Goal: Navigation & Orientation: Find specific page/section

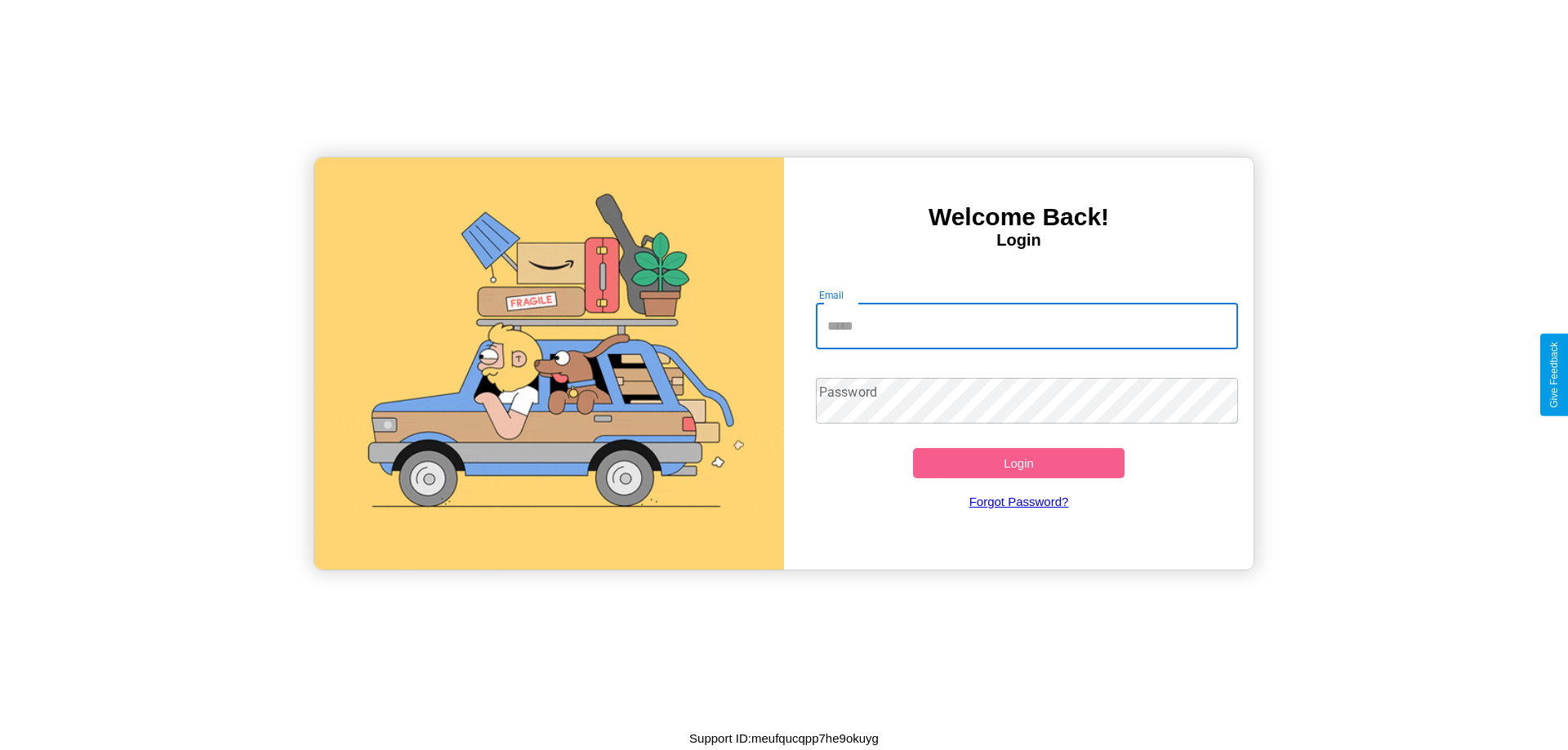
click at [1027, 325] on input "Email" at bounding box center [1027, 326] width 423 height 46
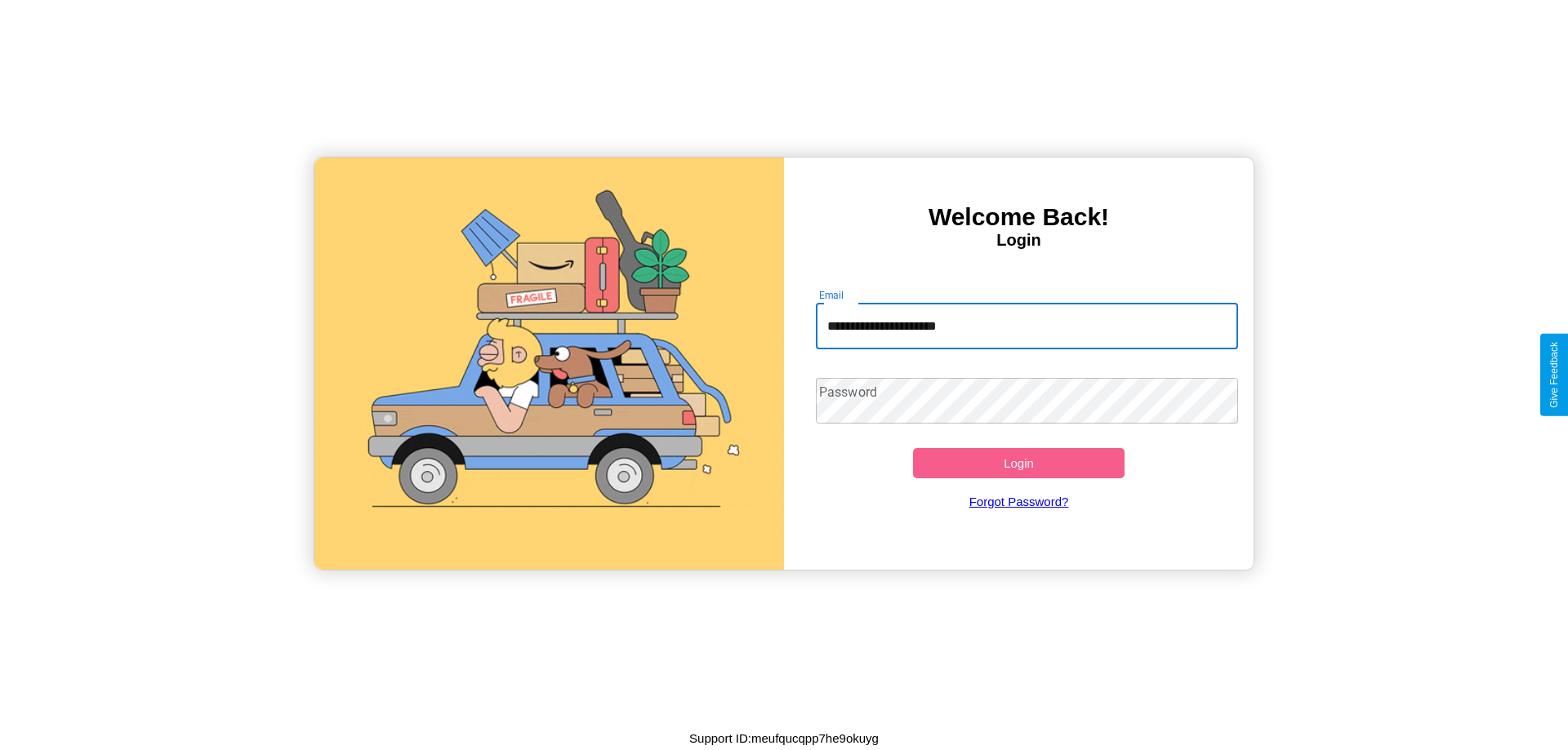
type input "**********"
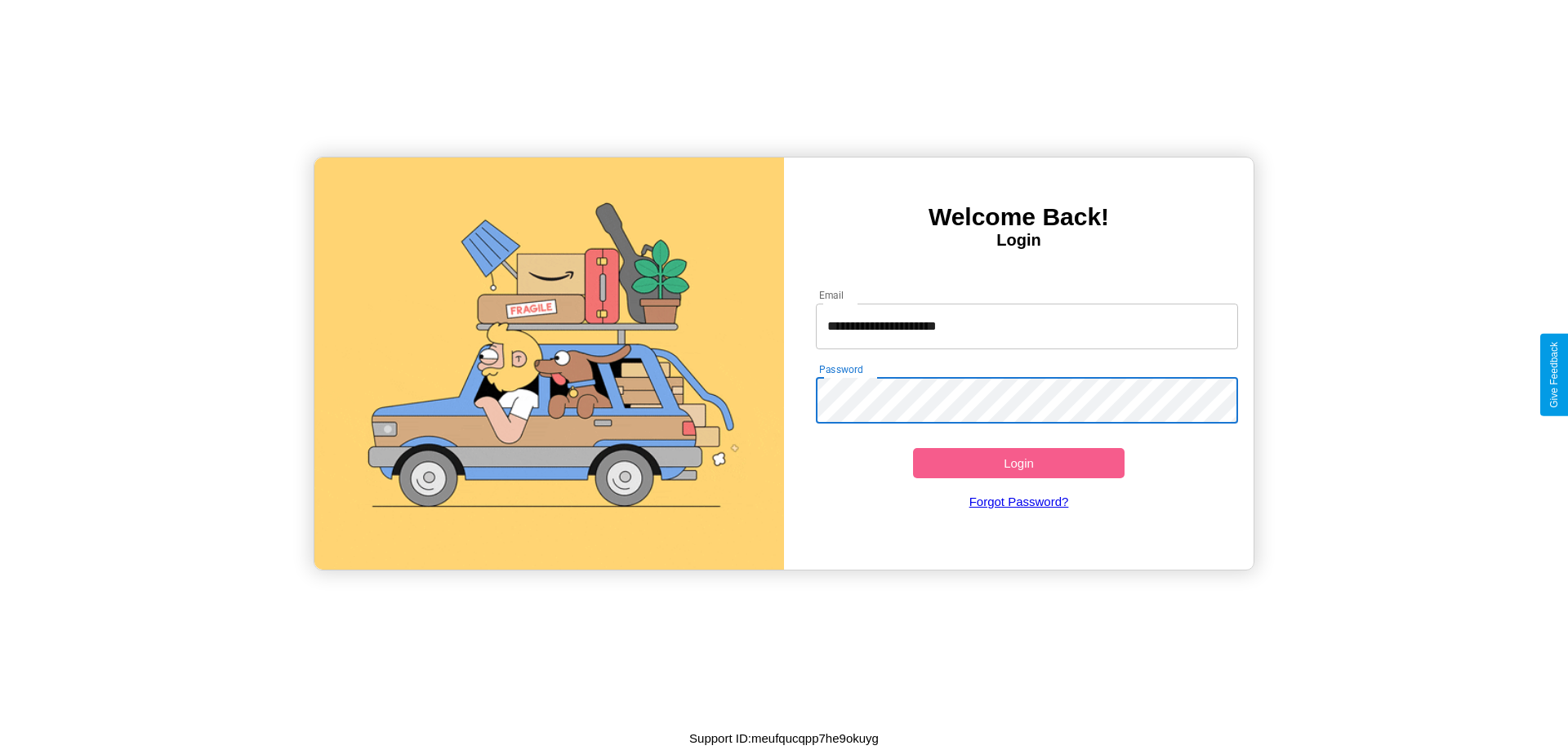
click at [1018, 463] on button "Login" at bounding box center [1018, 463] width 211 height 30
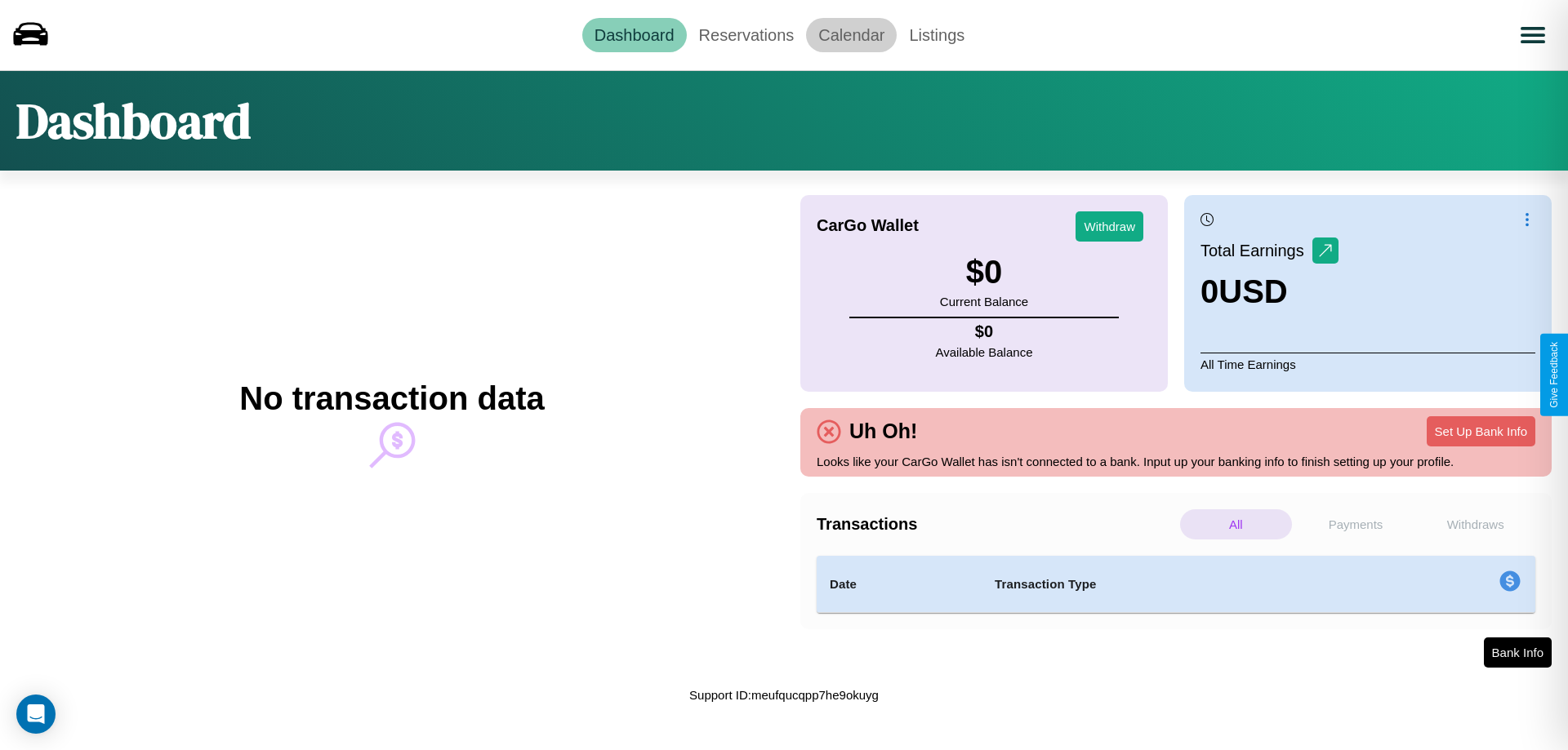
click at [851, 34] on link "Calendar" at bounding box center [851, 34] width 91 height 34
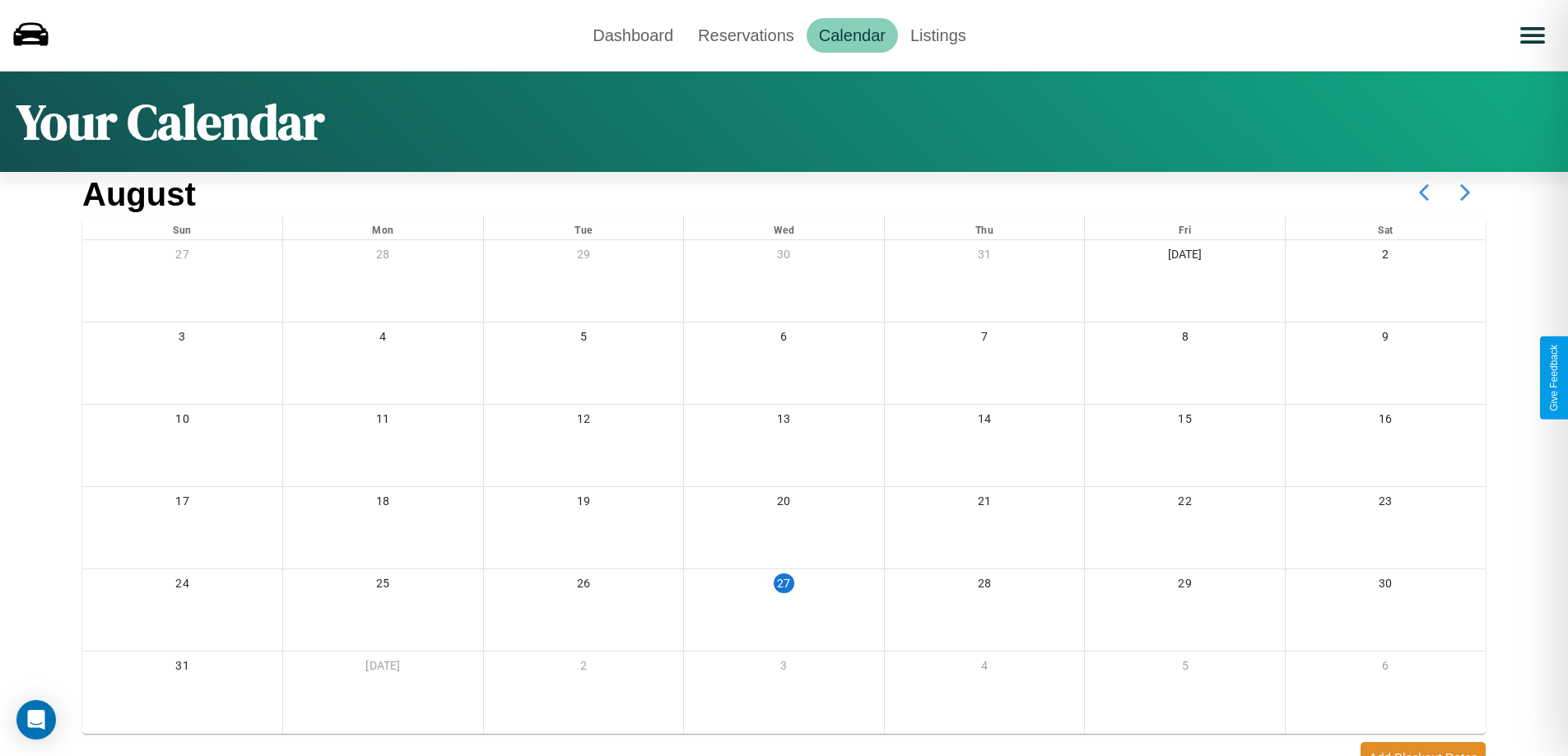
click at [1465, 192] on icon at bounding box center [1465, 192] width 41 height 41
click at [633, 34] on link "Dashboard" at bounding box center [632, 34] width 105 height 34
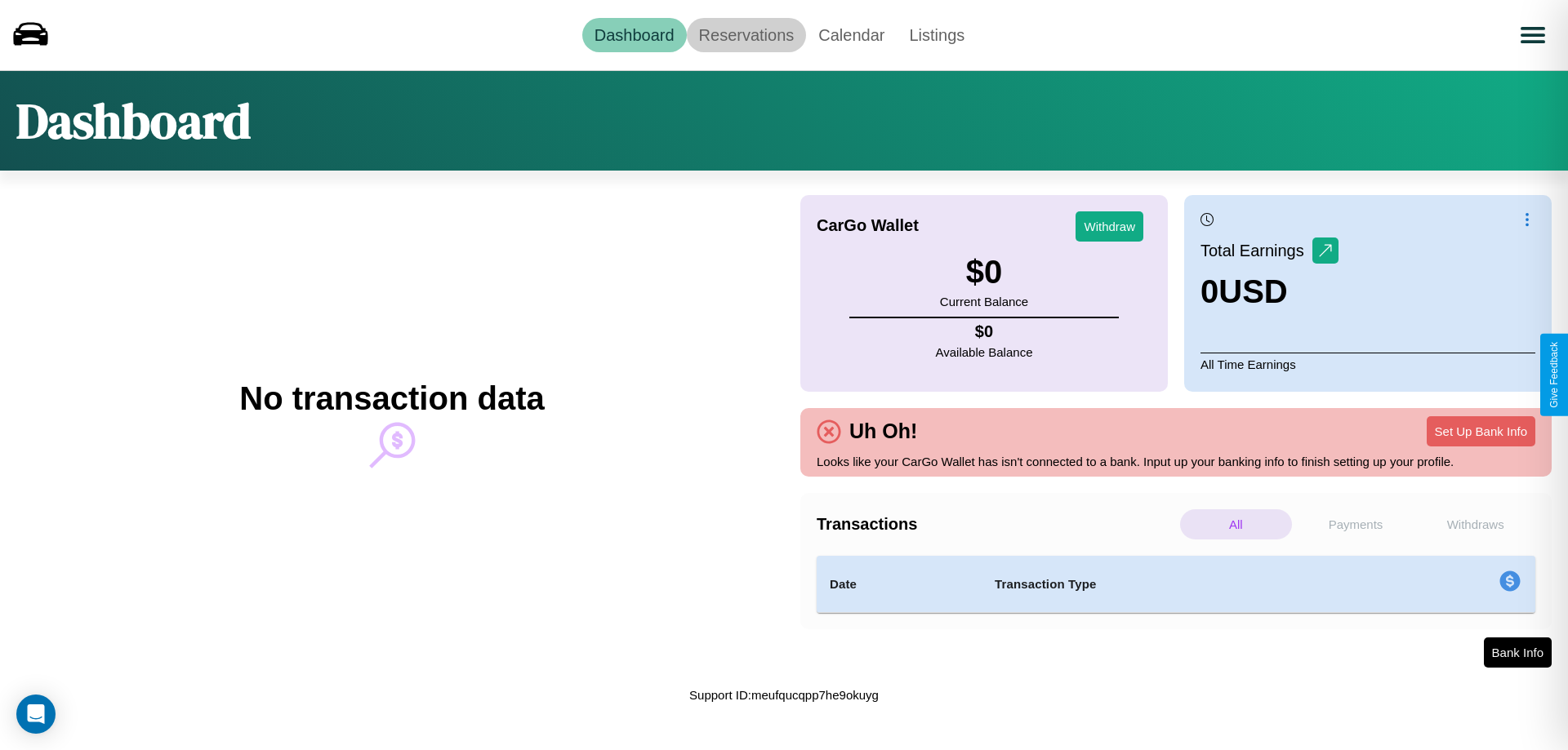
click at [746, 34] on link "Reservations" at bounding box center [746, 34] width 120 height 34
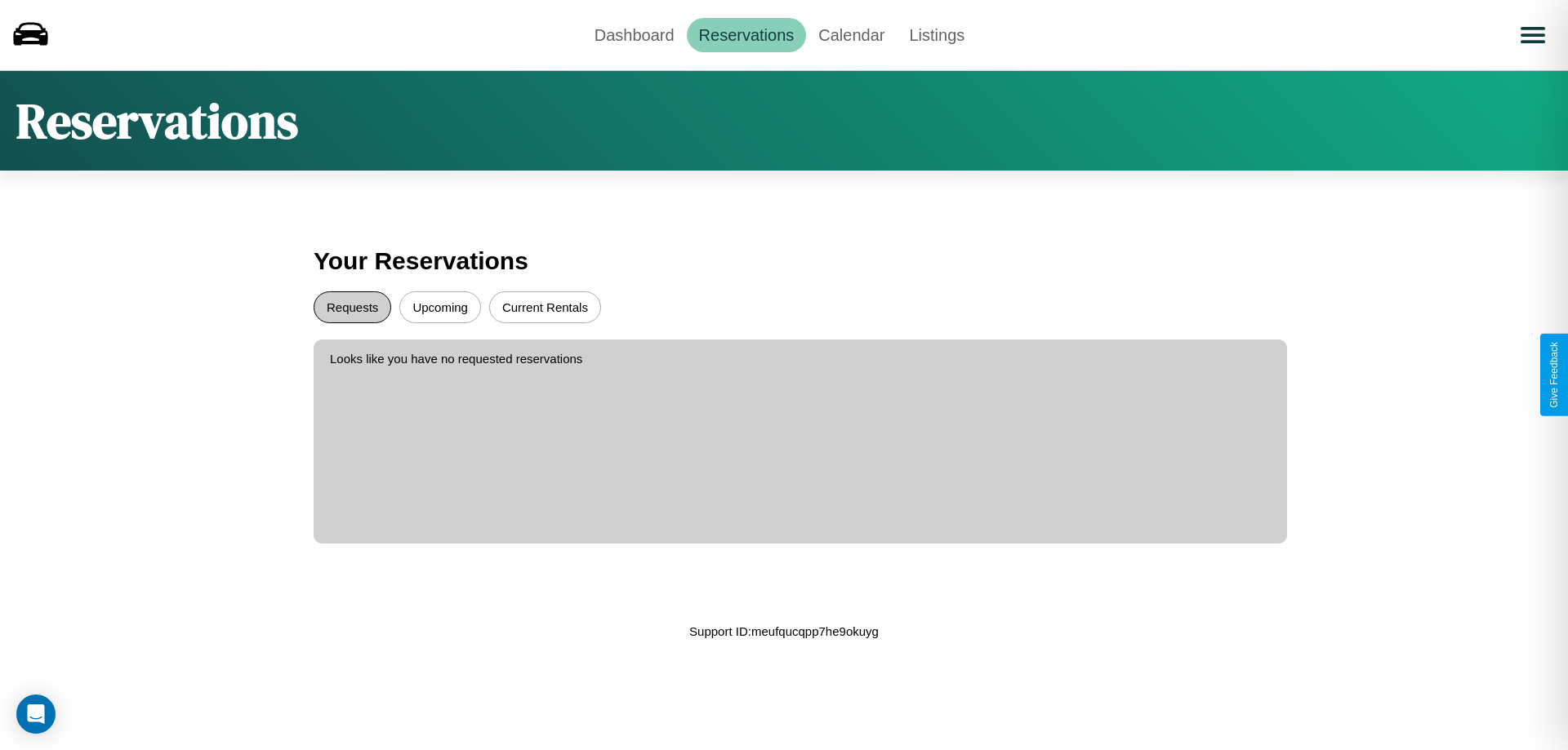
click at [352, 307] on button "Requests" at bounding box center [353, 307] width 78 height 32
click at [440, 307] on button "Upcoming" at bounding box center [440, 307] width 82 height 32
